Goal: Communication & Community: Connect with others

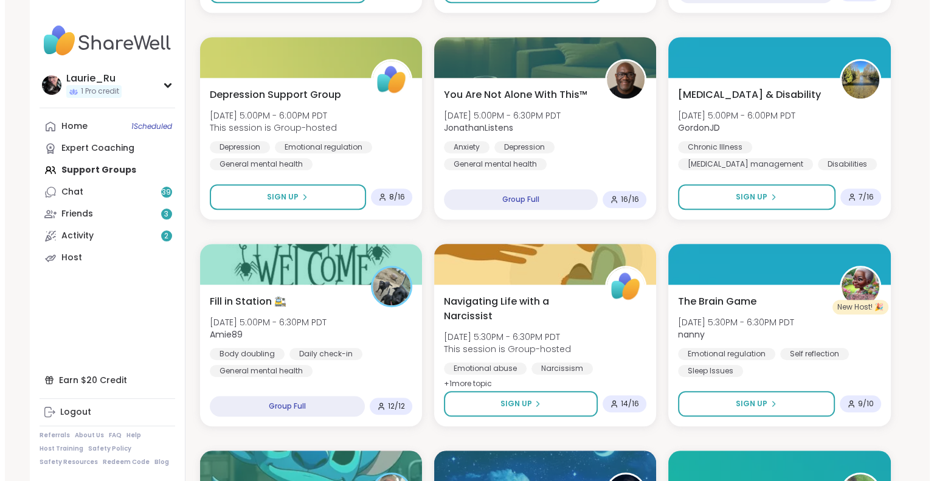
scroll to position [1037, 0]
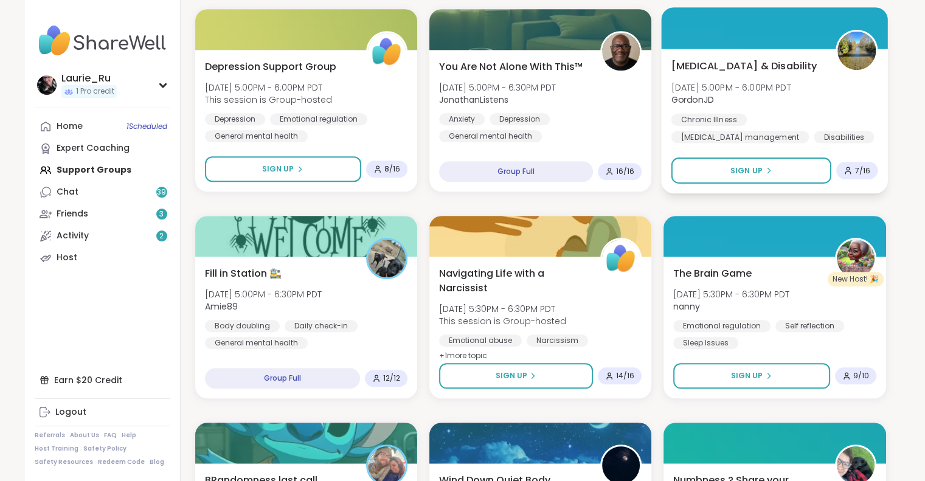
click at [762, 131] on div "[MEDICAL_DATA] management" at bounding box center [739, 137] width 137 height 12
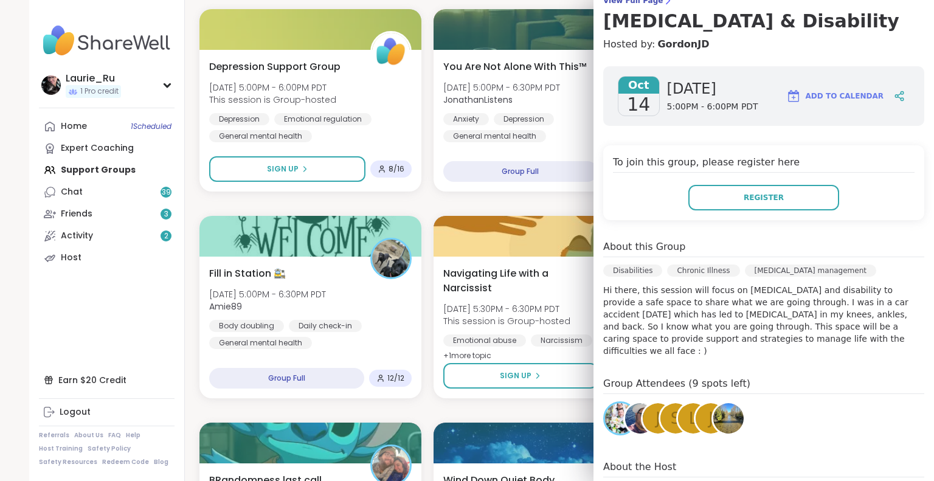
scroll to position [122, 0]
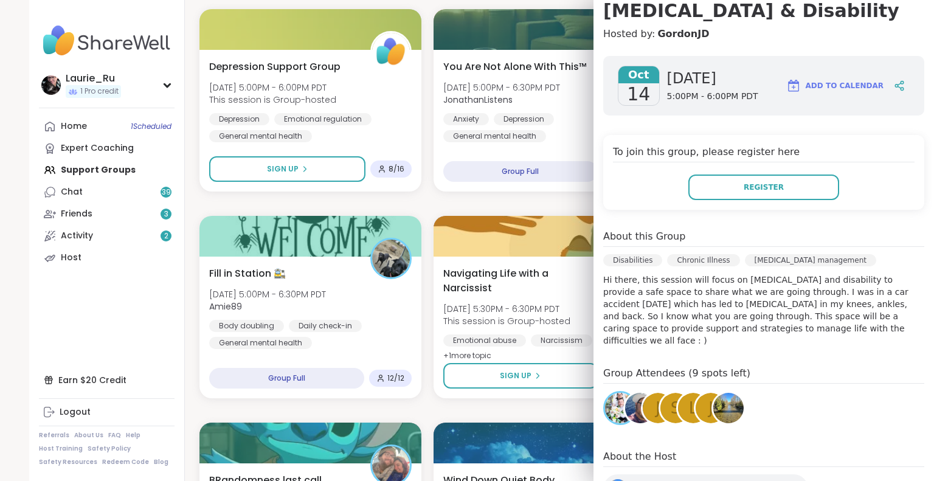
click at [625, 404] on img at bounding box center [640, 408] width 30 height 30
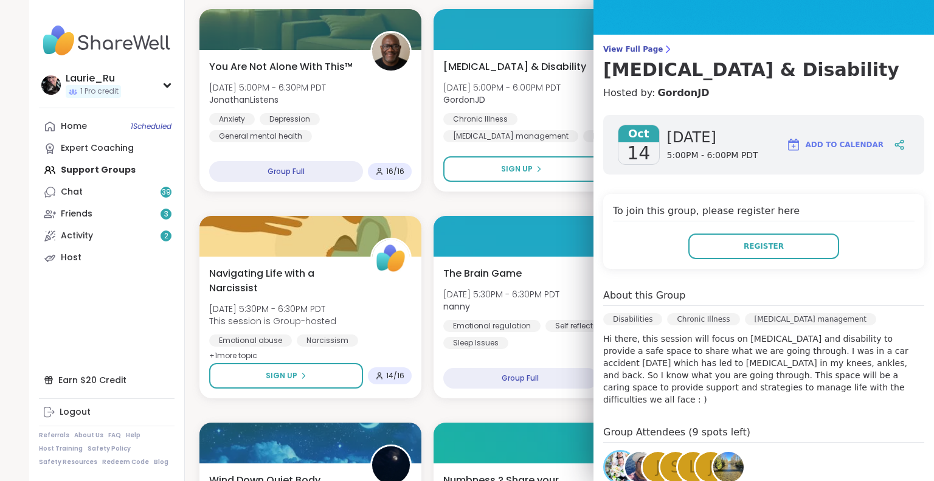
scroll to position [0, 0]
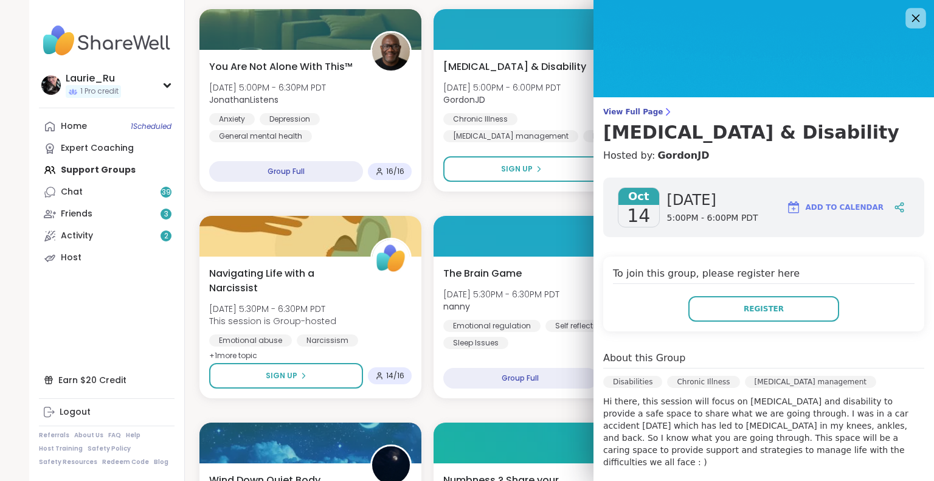
click at [908, 20] on icon at bounding box center [915, 17] width 15 height 15
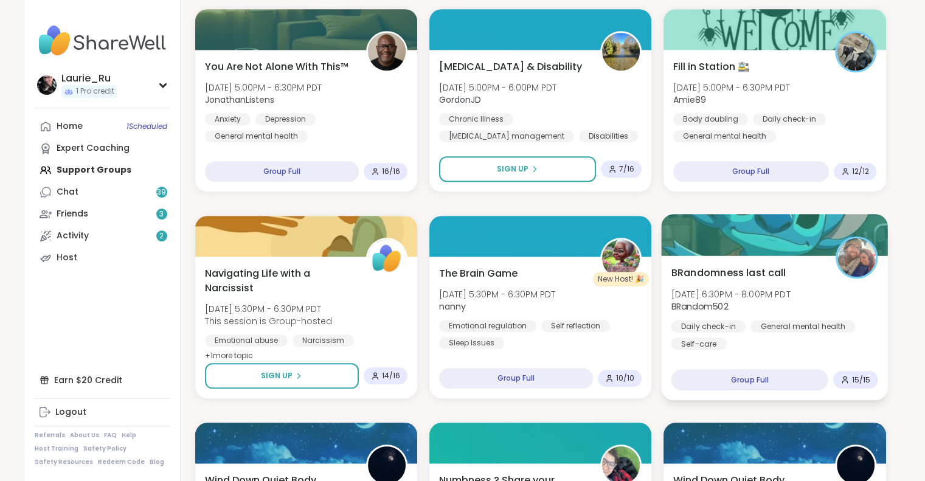
click at [881, 316] on div "BRandomness last call Tue, Oct 14 | 6:30PM - 8:00PM PDT BRandom502 Daily check-…" at bounding box center [775, 327] width 227 height 145
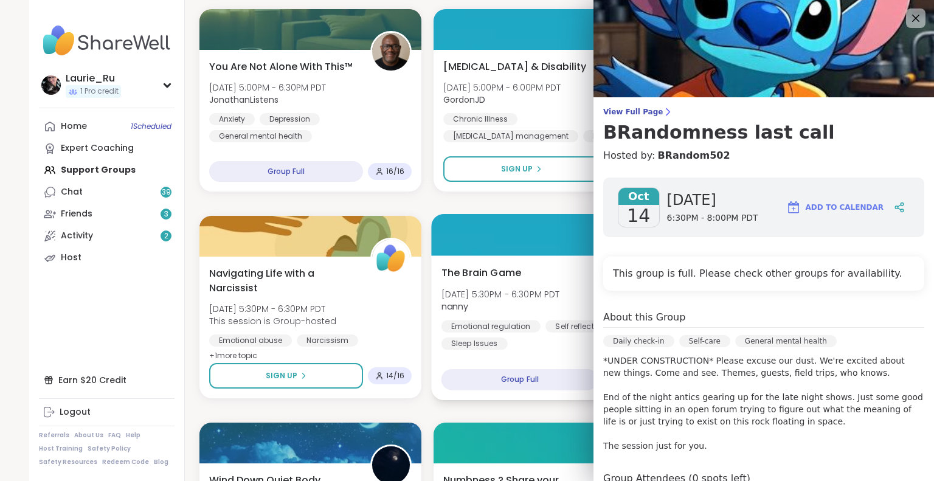
click at [556, 235] on div at bounding box center [545, 234] width 227 height 41
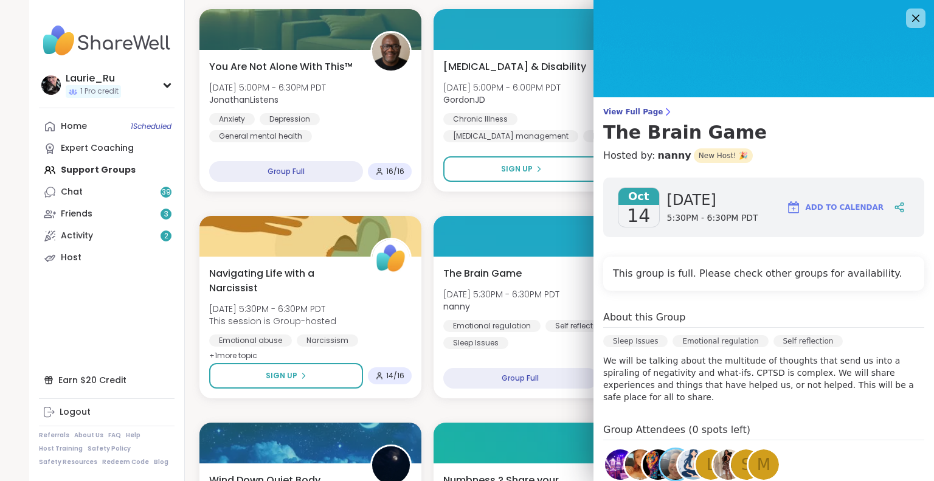
click at [428, 202] on div "BRandomness Ohana Open Forum Tue, Oct 14 | 2:00PM - 3:30PM PDT BRandom502 Body …" at bounding box center [544, 410] width 691 height 2456
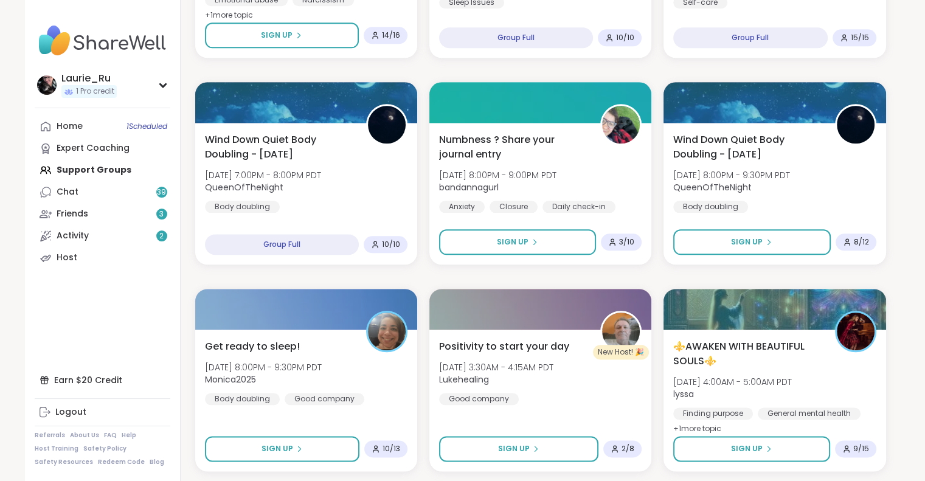
scroll to position [1402, 0]
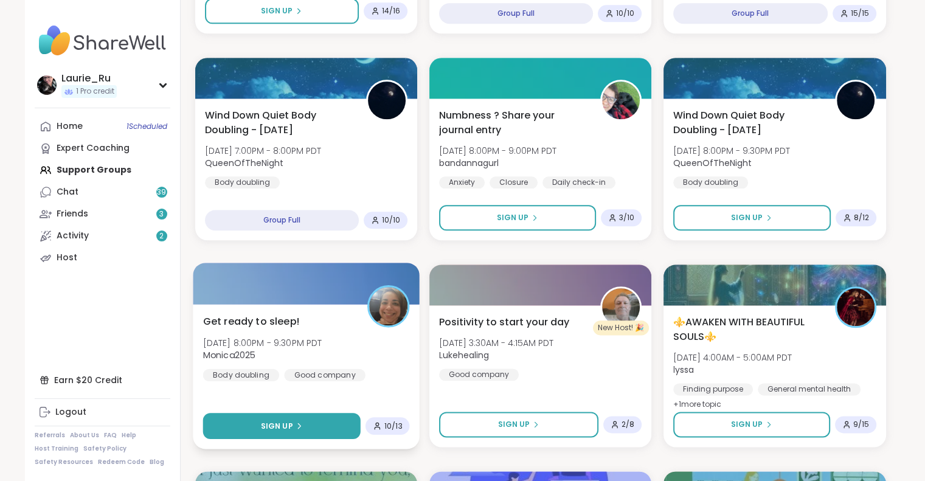
click at [257, 424] on button "Sign Up" at bounding box center [280, 426] width 157 height 26
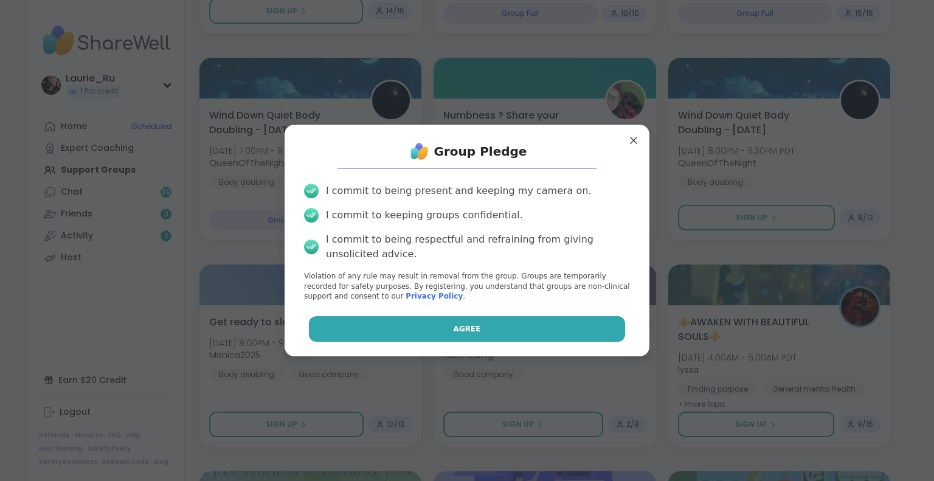
click at [404, 333] on button "Agree" at bounding box center [467, 329] width 317 height 26
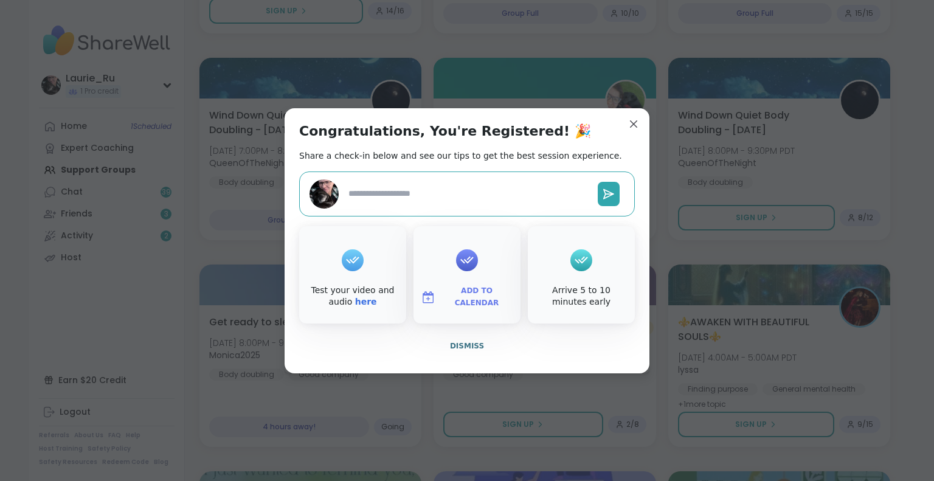
type textarea "*"
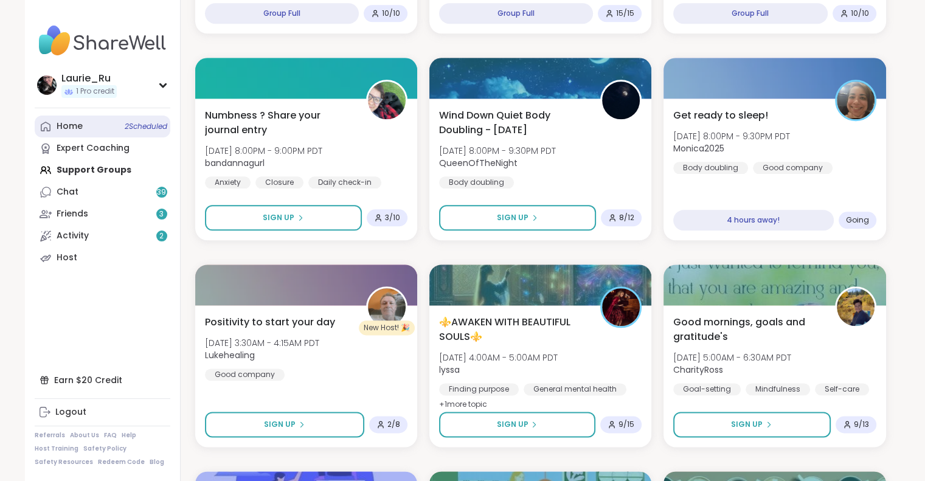
click at [148, 125] on span "2 Scheduled" at bounding box center [146, 127] width 43 height 10
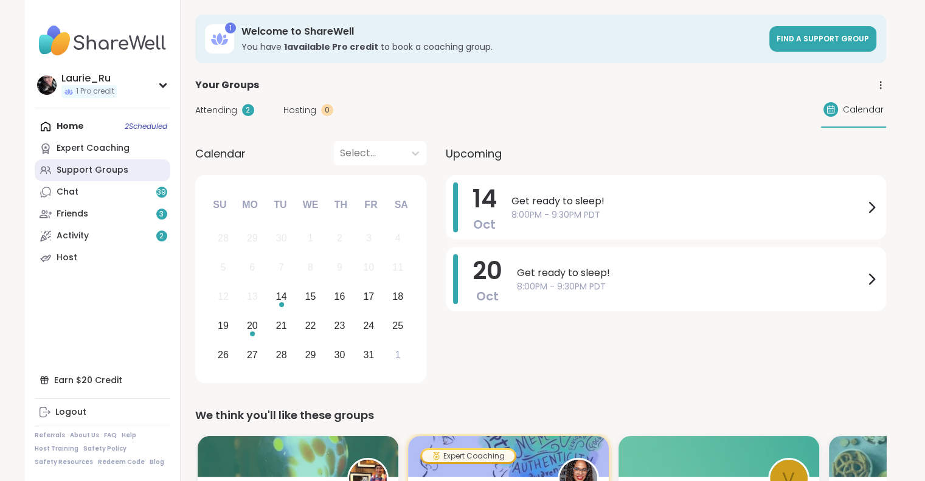
click at [107, 169] on div "Support Groups" at bounding box center [93, 170] width 72 height 12
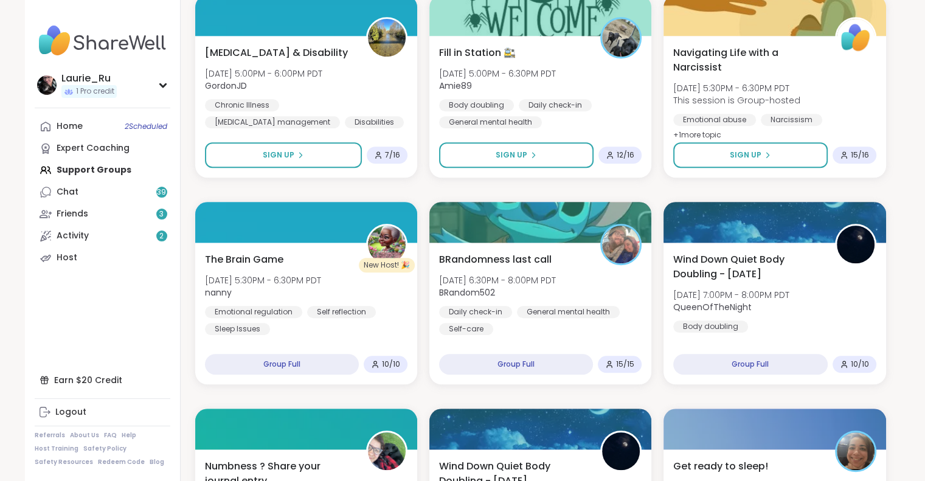
scroll to position [1062, 0]
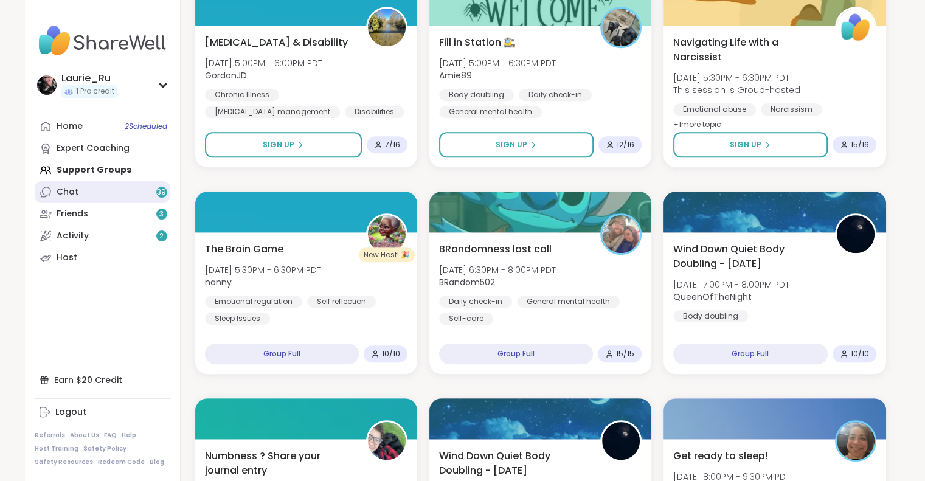
click at [126, 193] on link "Chat 39" at bounding box center [103, 192] width 136 height 22
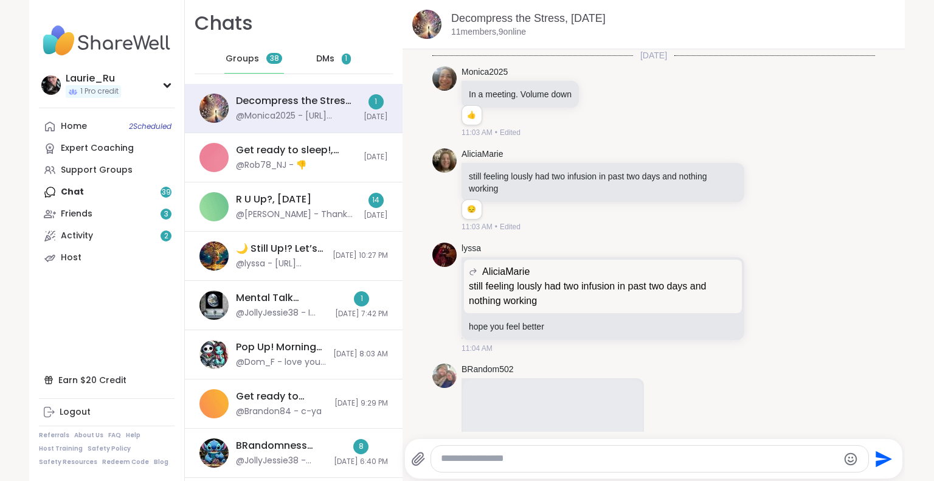
scroll to position [1490, 0]
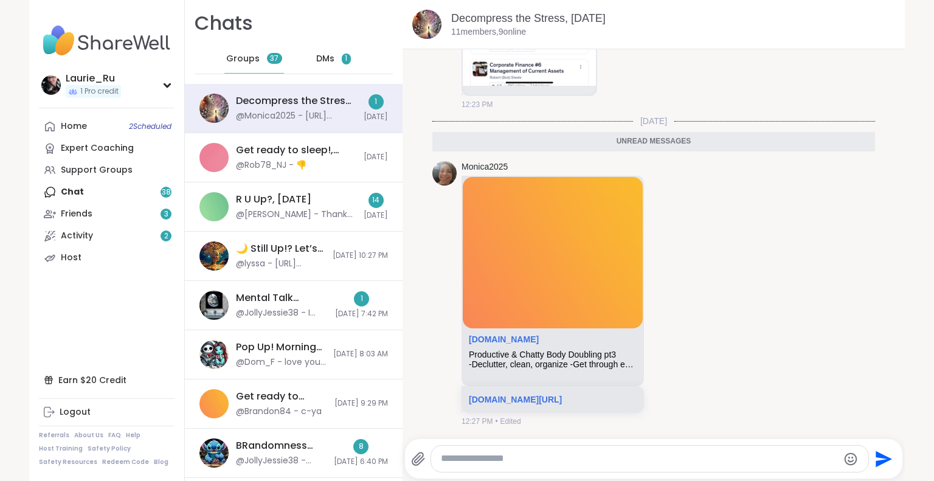
click at [320, 64] on span "DMs" at bounding box center [325, 59] width 18 height 12
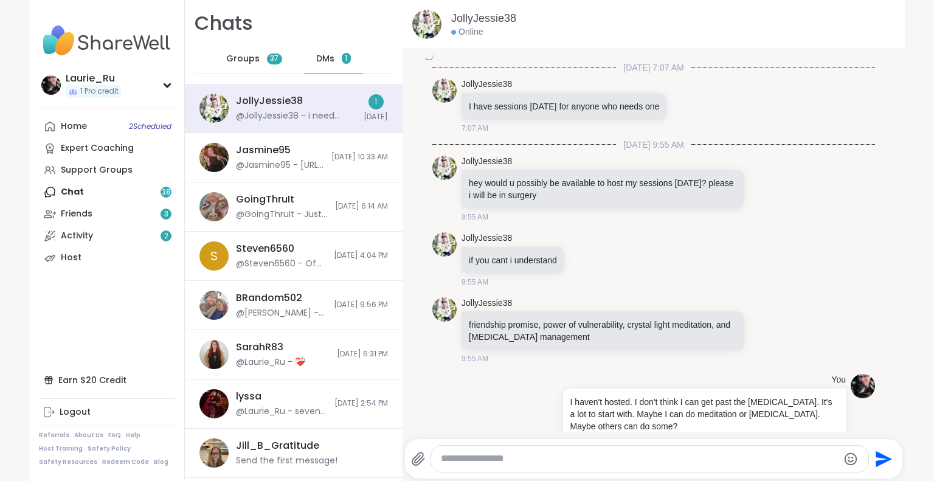
scroll to position [5986, 0]
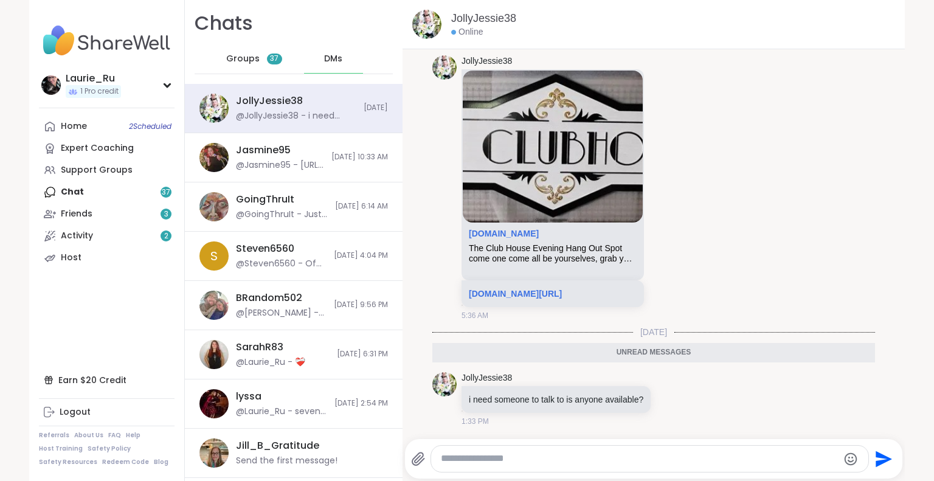
click at [482, 450] on div at bounding box center [649, 459] width 437 height 26
click at [484, 464] on textarea "Type your message" at bounding box center [639, 458] width 397 height 13
type textarea "**********"
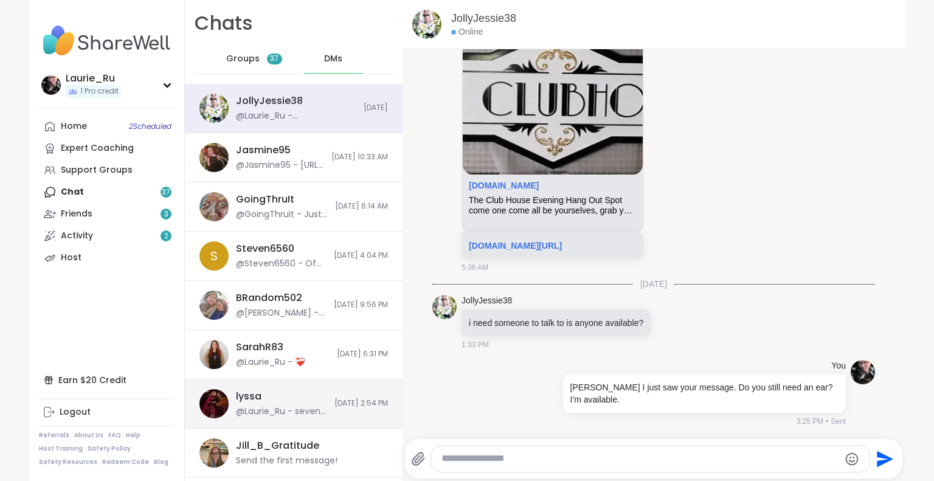
click at [282, 406] on div "@Laurie_Ru - seven zero two two one seven two five four zero" at bounding box center [281, 412] width 91 height 12
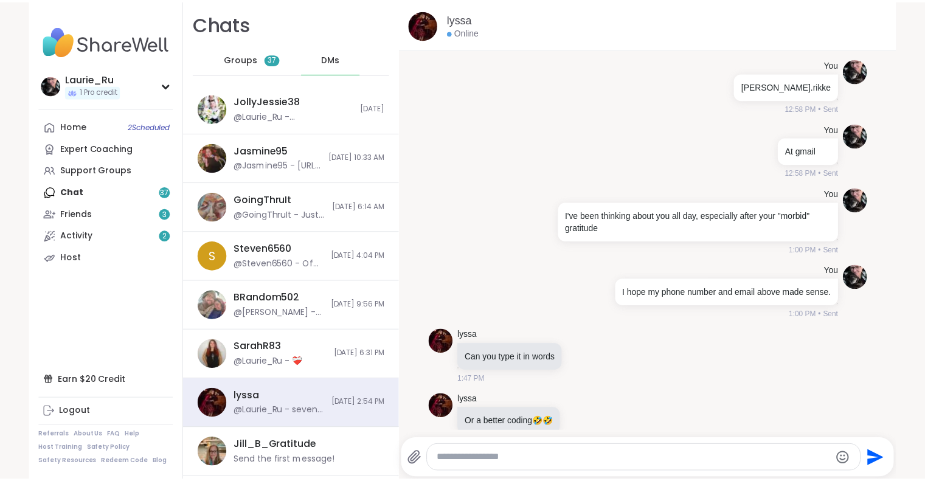
scroll to position [1017, 0]
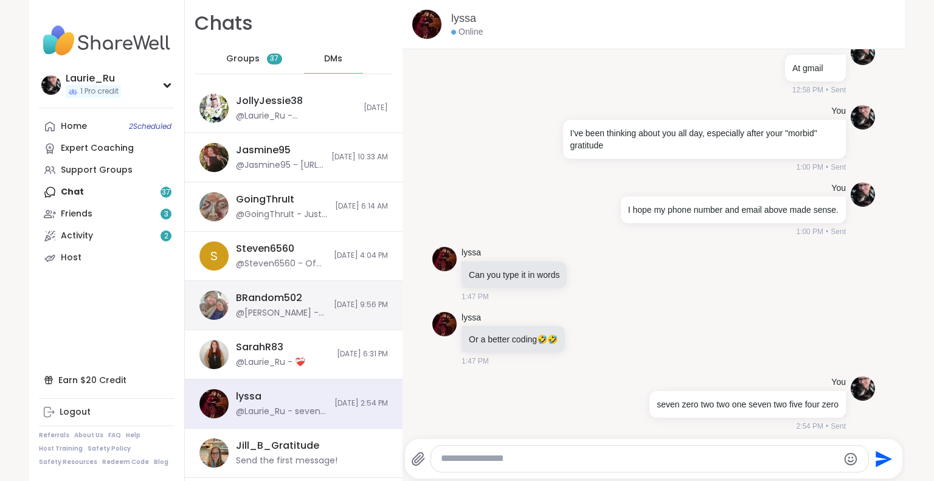
click at [268, 299] on div "BRandom502" at bounding box center [269, 297] width 66 height 13
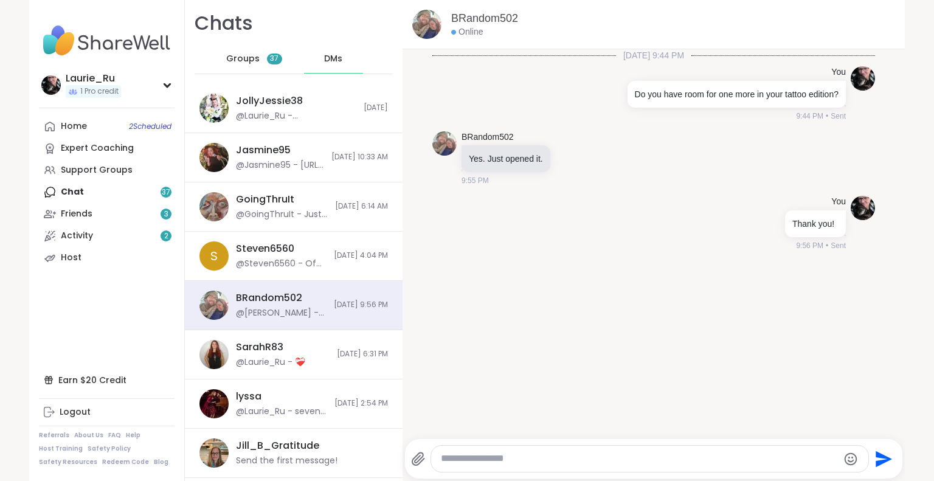
click at [491, 461] on textarea "Type your message" at bounding box center [639, 458] width 397 height 13
type textarea "*"
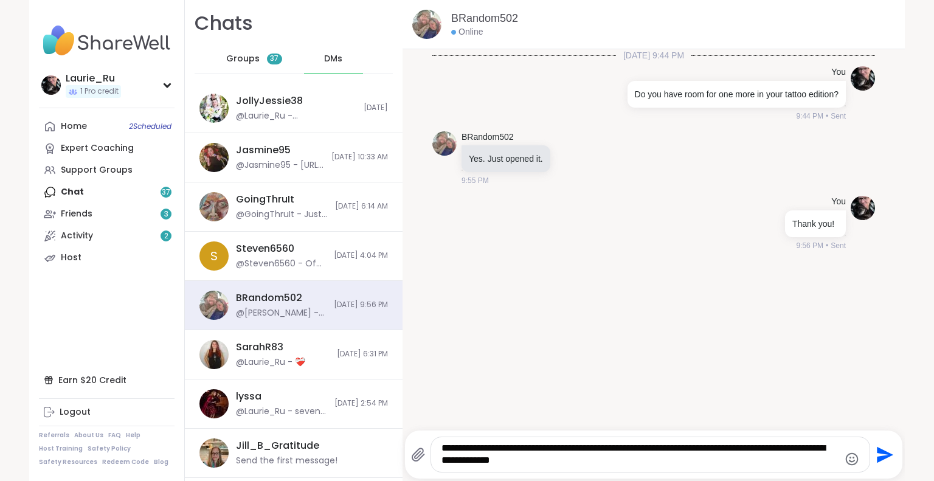
type textarea "**********"
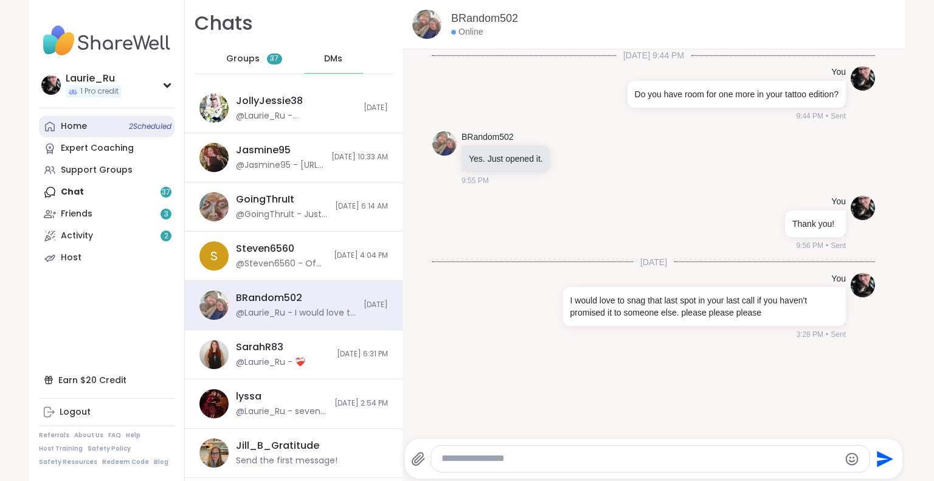
click at [133, 125] on span "2 Scheduled" at bounding box center [150, 127] width 43 height 10
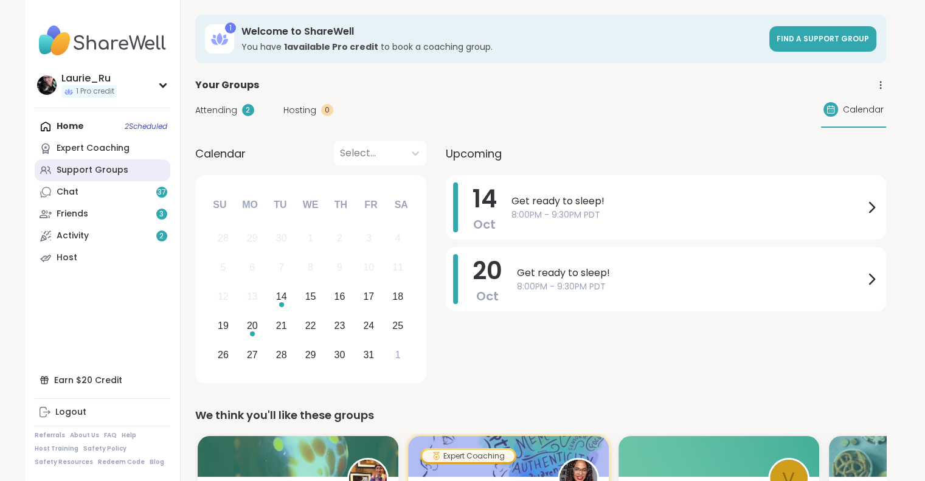
click at [102, 170] on div "Support Groups" at bounding box center [93, 170] width 72 height 12
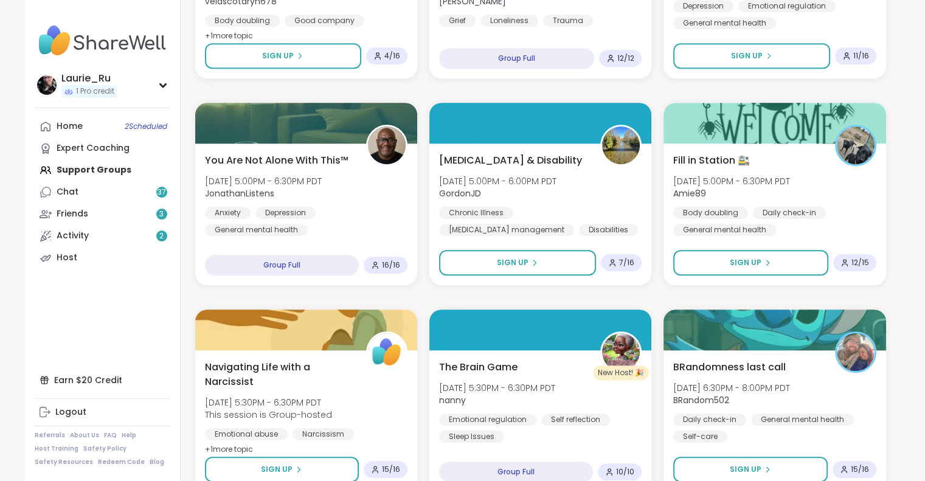
scroll to position [786, 0]
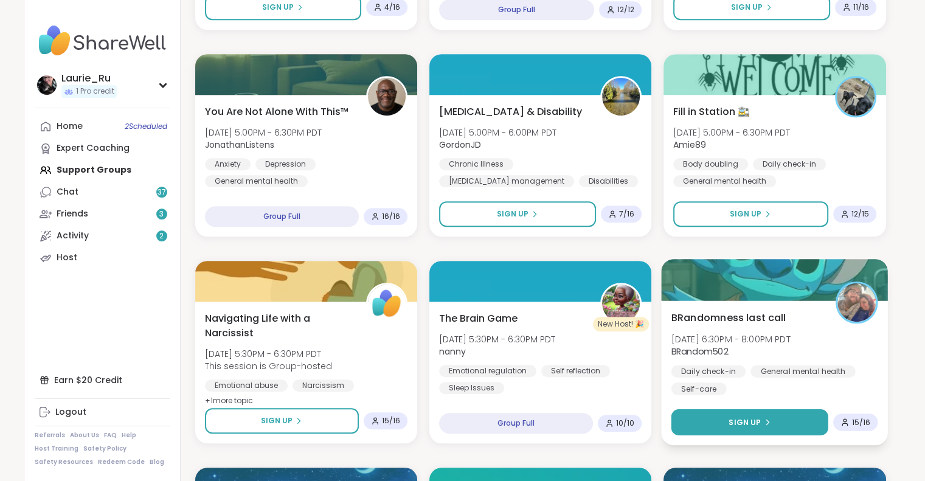
click at [793, 420] on button "Sign Up" at bounding box center [749, 422] width 157 height 26
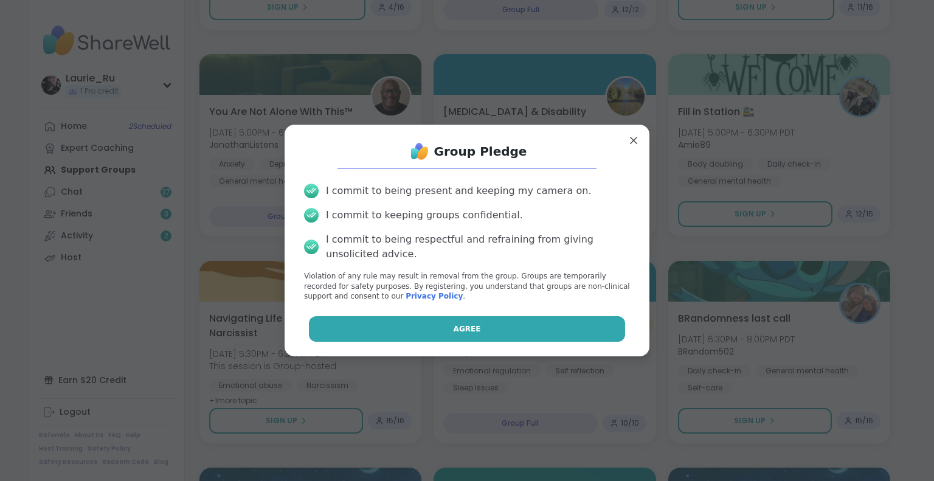
click at [418, 339] on button "Agree" at bounding box center [467, 329] width 317 height 26
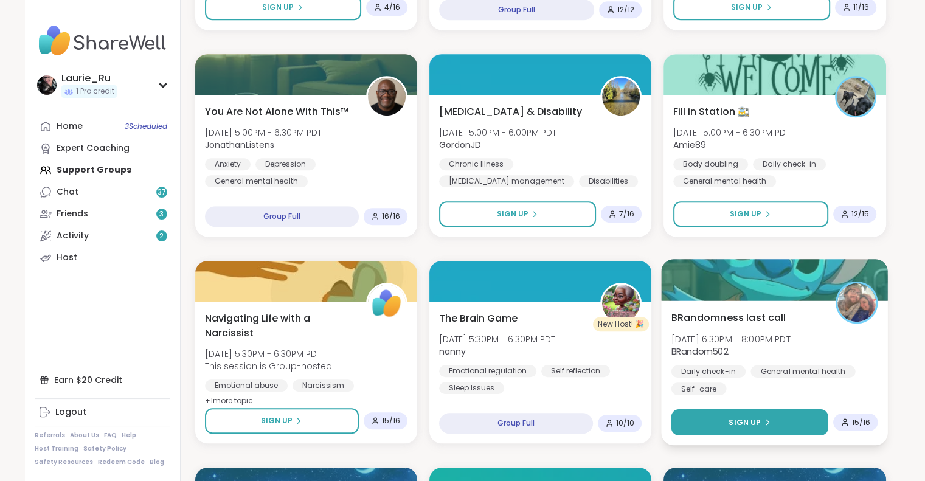
click at [775, 423] on button "Sign Up" at bounding box center [749, 422] width 157 height 26
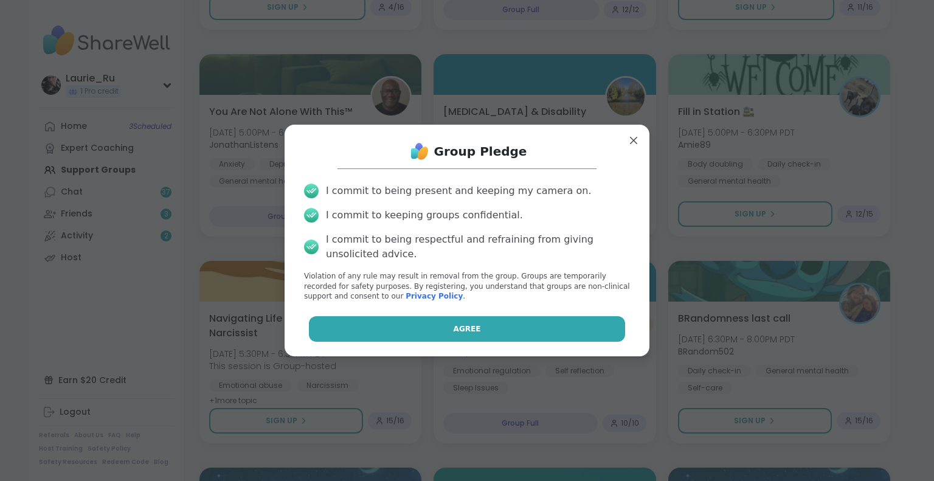
click at [358, 324] on button "Agree" at bounding box center [467, 329] width 317 height 26
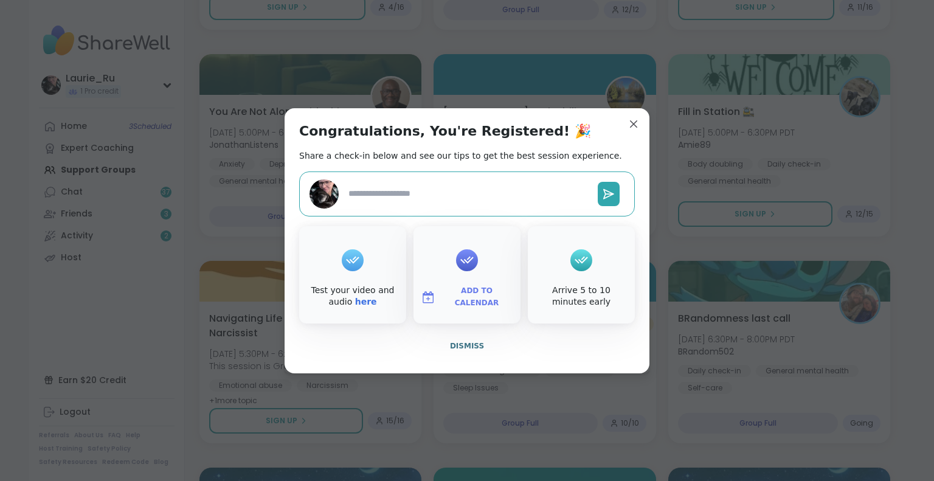
type textarea "*"
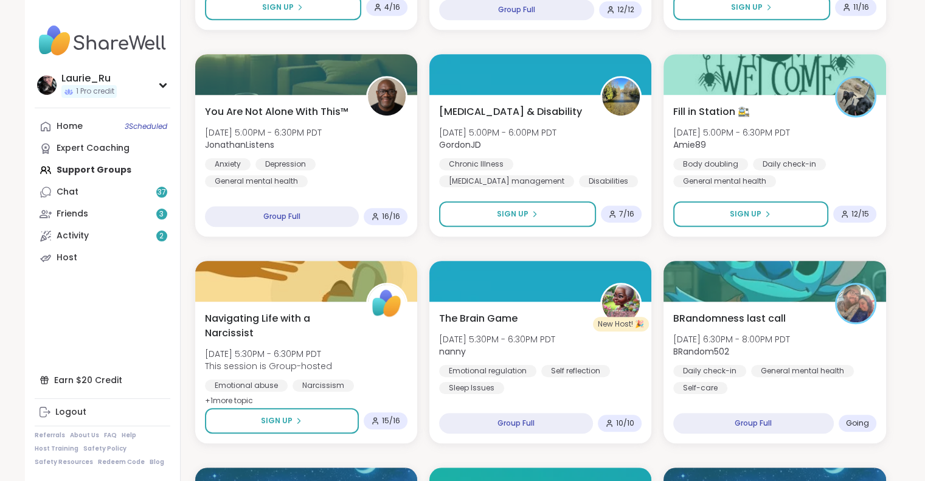
click at [146, 59] on img at bounding box center [103, 40] width 136 height 43
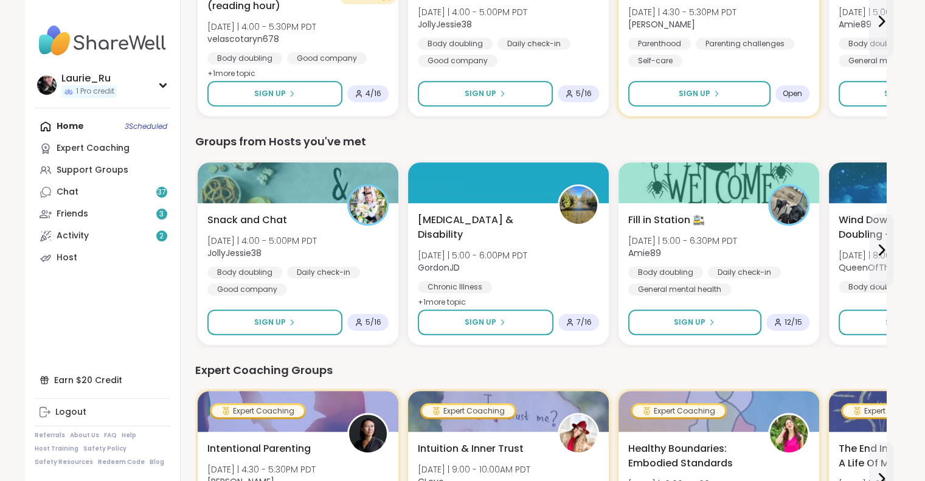
scroll to position [511, 0]
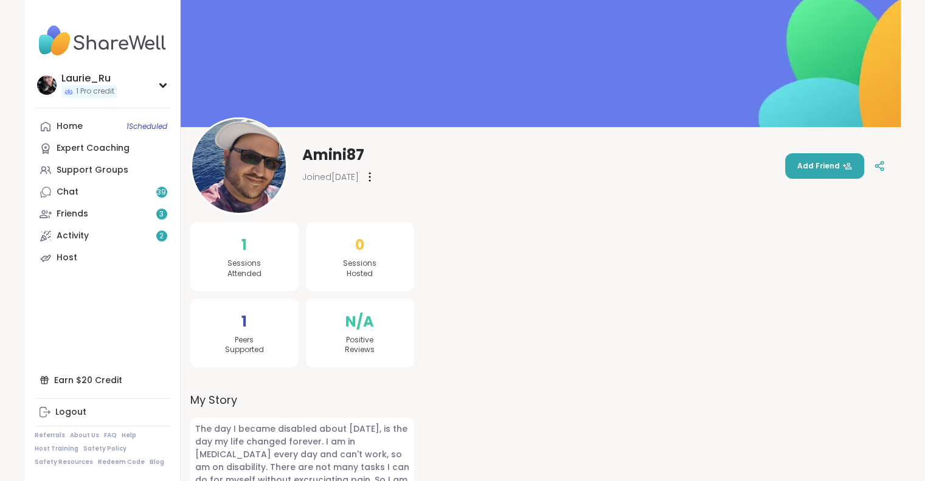
scroll to position [39, 0]
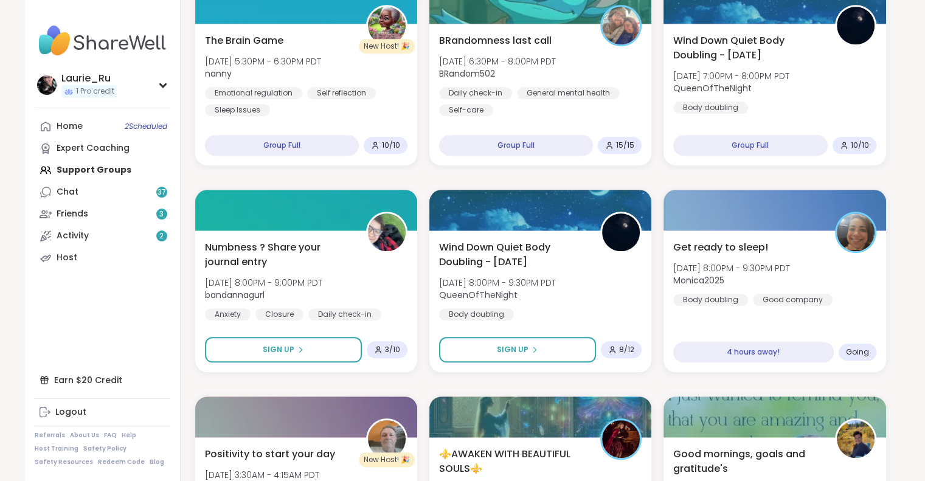
scroll to position [1281, 0]
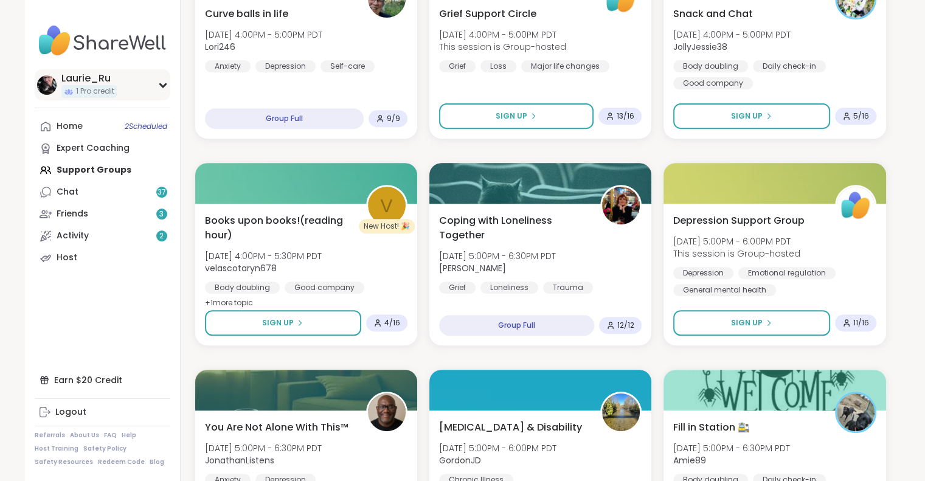
click at [161, 92] on div "Laurie_Ru 1 Pro credit" at bounding box center [103, 84] width 136 height 31
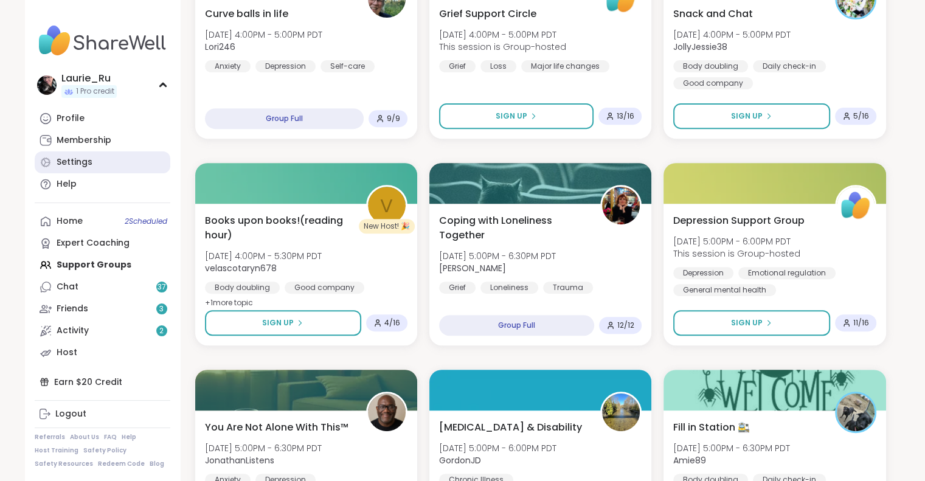
click at [92, 159] on link "Settings" at bounding box center [103, 162] width 136 height 22
select select "**"
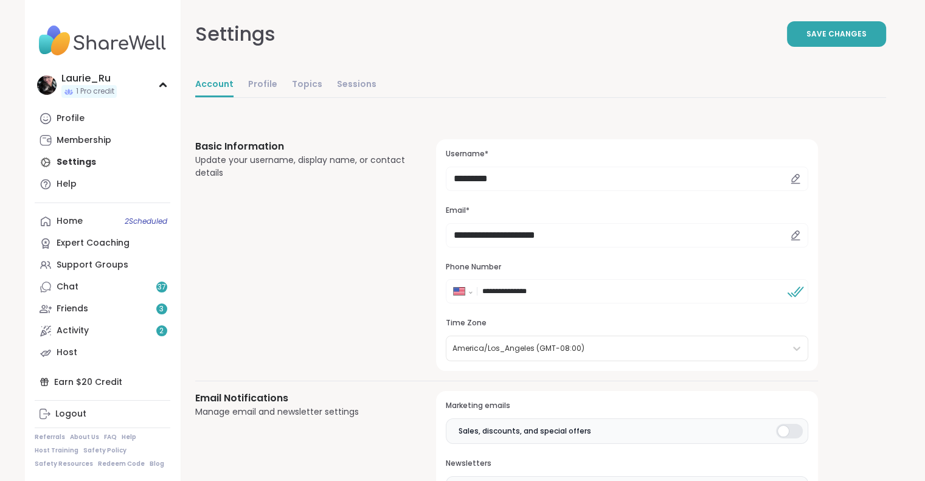
click at [916, 472] on div at bounding box center [916, 472] width 0 height 0
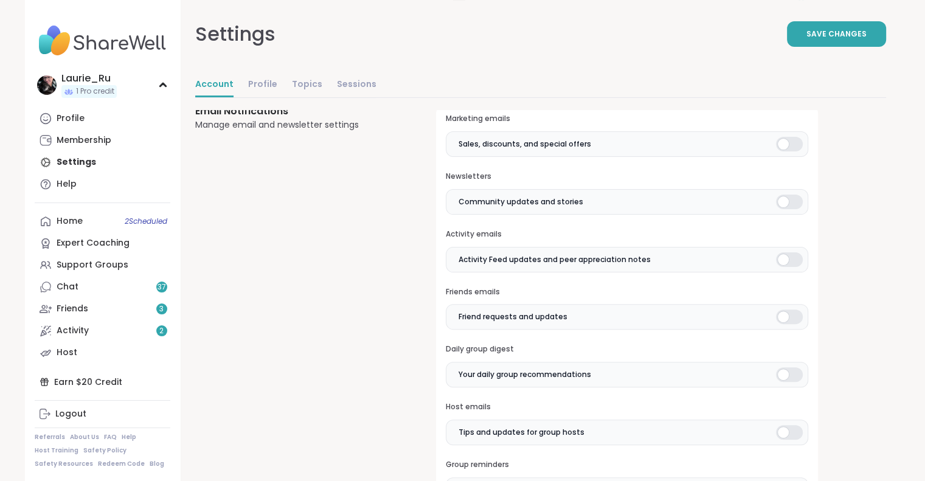
scroll to position [292, 0]
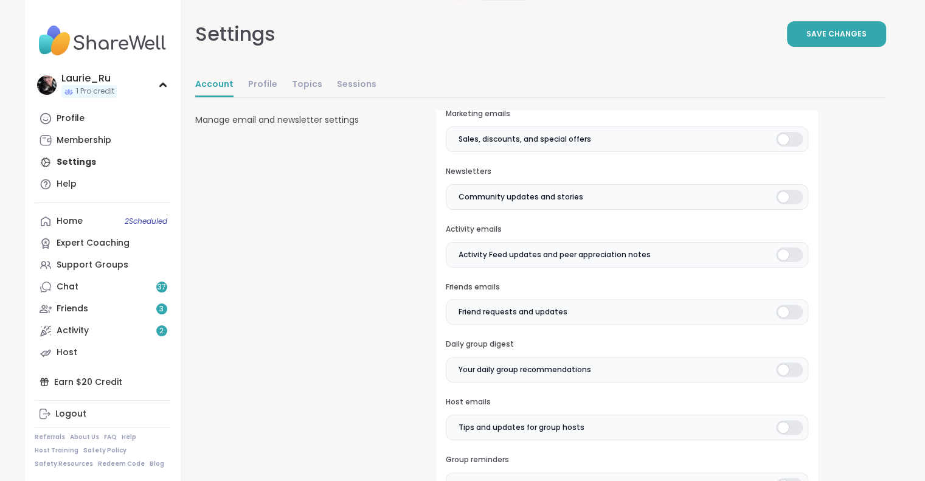
click at [790, 255] on div at bounding box center [789, 254] width 27 height 15
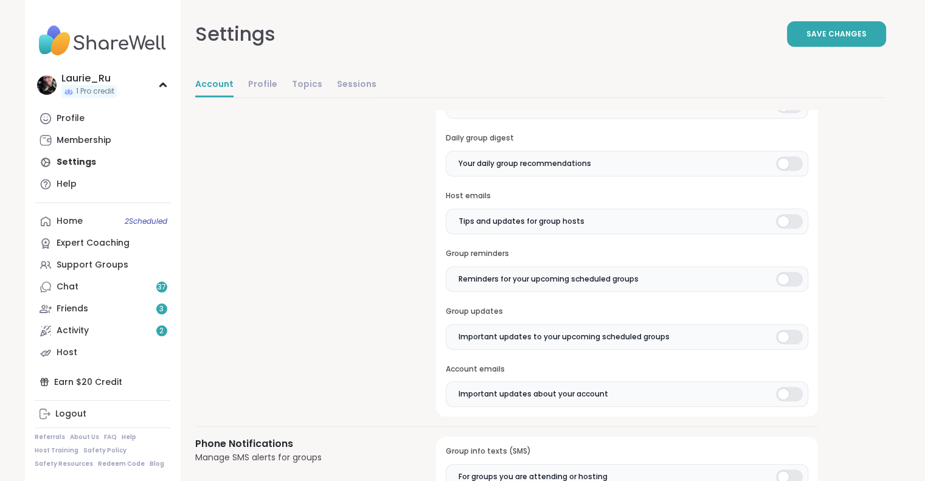
scroll to position [502, 0]
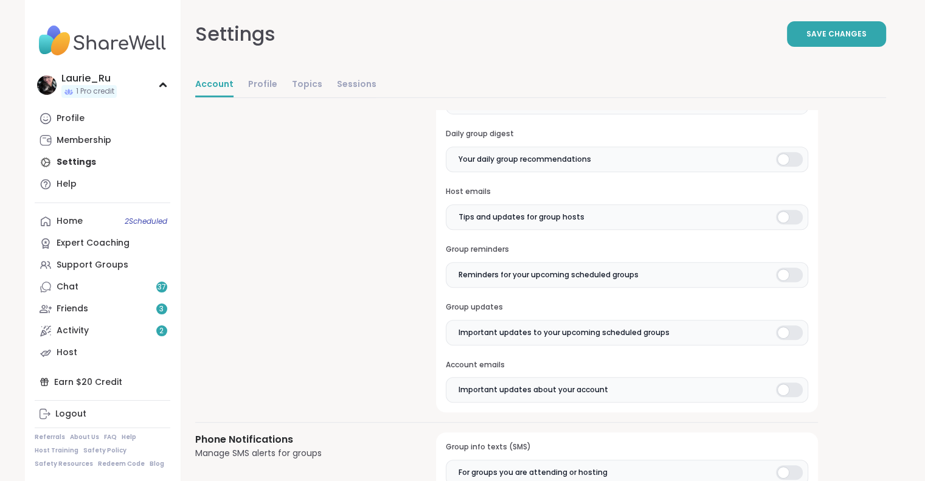
click at [793, 276] on div at bounding box center [789, 275] width 27 height 15
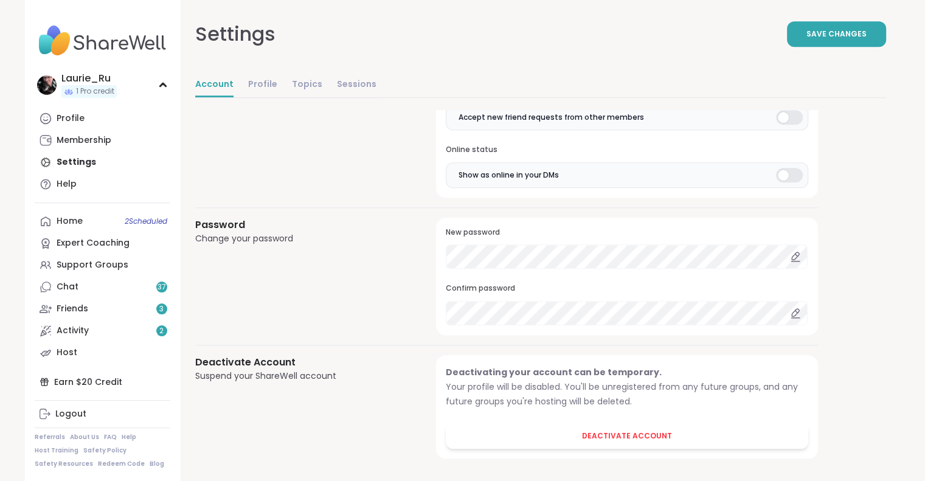
scroll to position [1000, 0]
click at [83, 283] on link "Chat 37" at bounding box center [103, 287] width 136 height 22
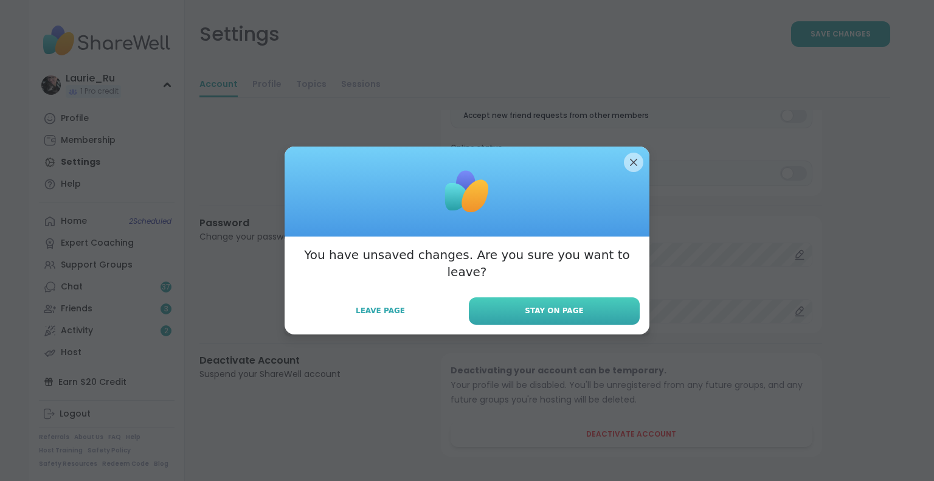
click at [552, 305] on span "Stay on Page" at bounding box center [554, 310] width 58 height 11
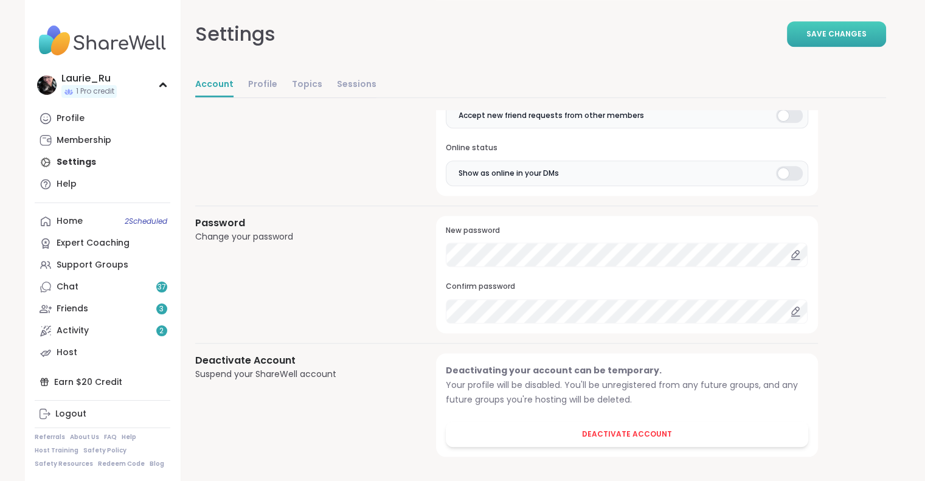
click at [861, 37] on span "Save Changes" at bounding box center [836, 34] width 60 height 11
drag, startPoint x: 203, startPoint y: 414, endPoint x: 265, endPoint y: 442, distance: 68.0
click at [265, 442] on div "Deactivate Account Suspend your ShareWell account" at bounding box center [301, 404] width 212 height 103
click at [88, 289] on link "Chat 38" at bounding box center [103, 287] width 136 height 22
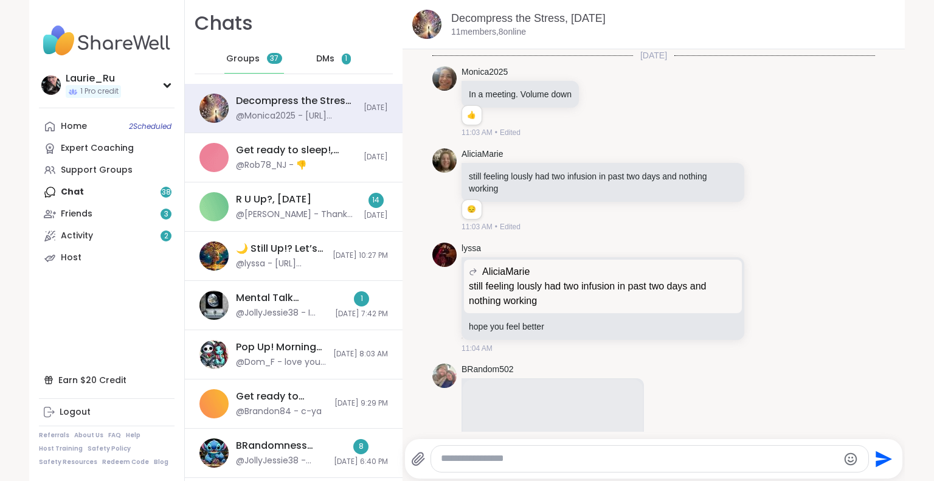
scroll to position [1449, 0]
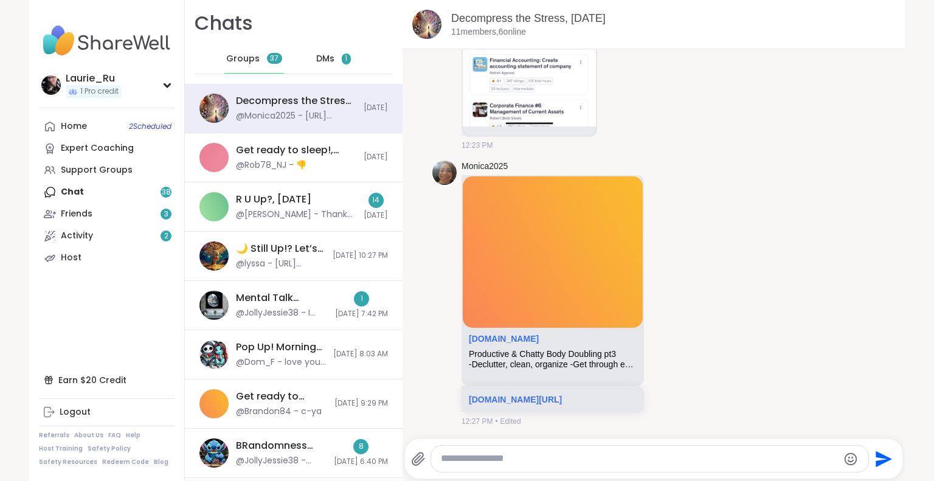
click at [329, 64] on div "DMs 1" at bounding box center [334, 58] width 60 height 29
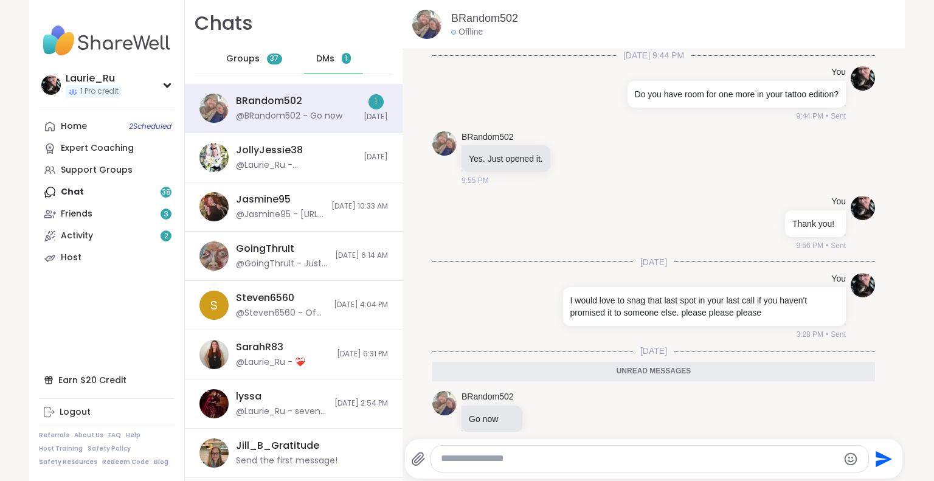
scroll to position [17, 0]
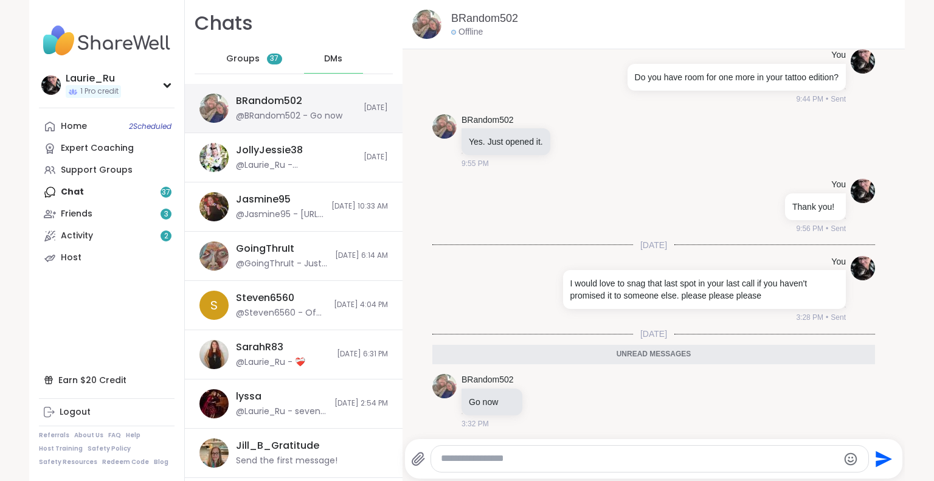
click at [293, 117] on div "@BRandom502 - Go now" at bounding box center [289, 116] width 106 height 12
click at [492, 458] on textarea "Type your message" at bounding box center [639, 458] width 397 height 13
type textarea "**********"
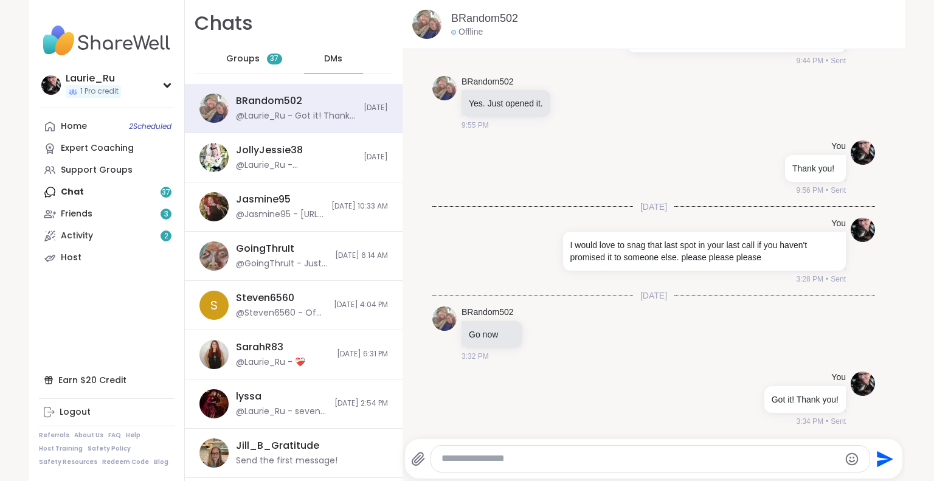
scroll to position [54, 0]
